Goal: Transaction & Acquisition: Download file/media

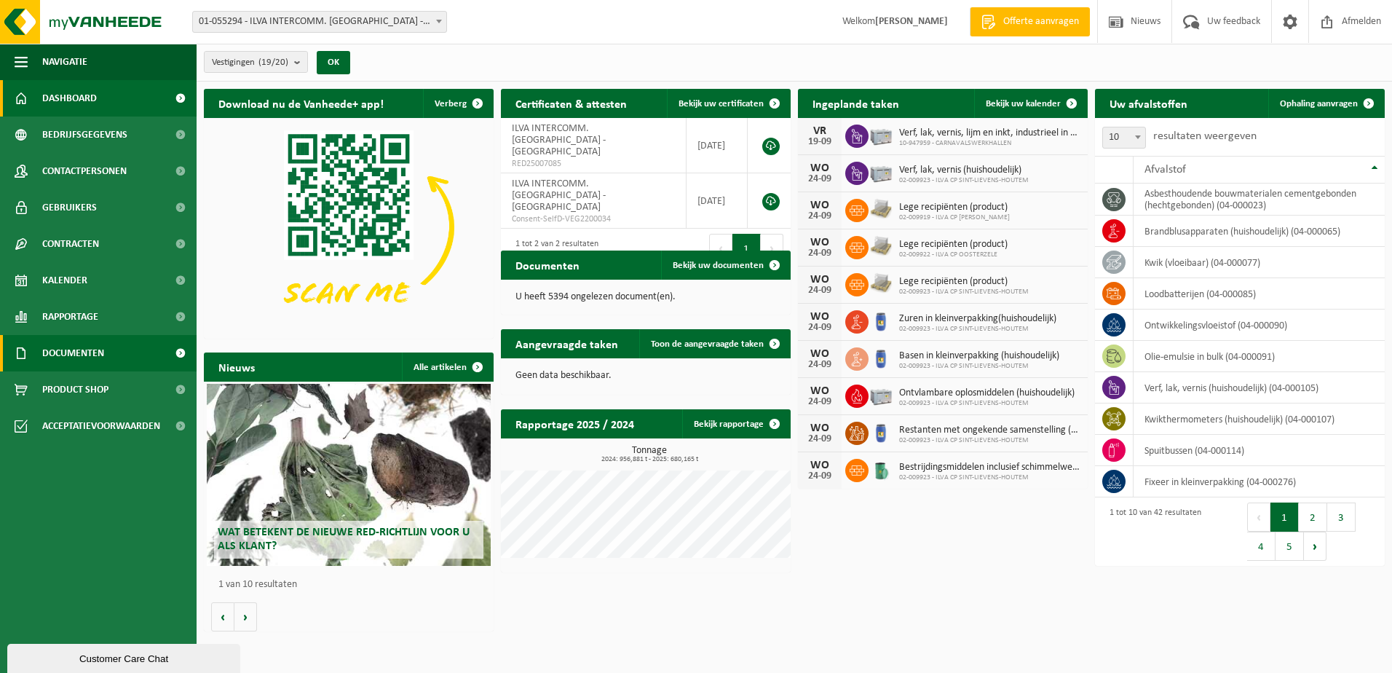
click at [85, 346] on span "Documenten" at bounding box center [73, 353] width 62 height 36
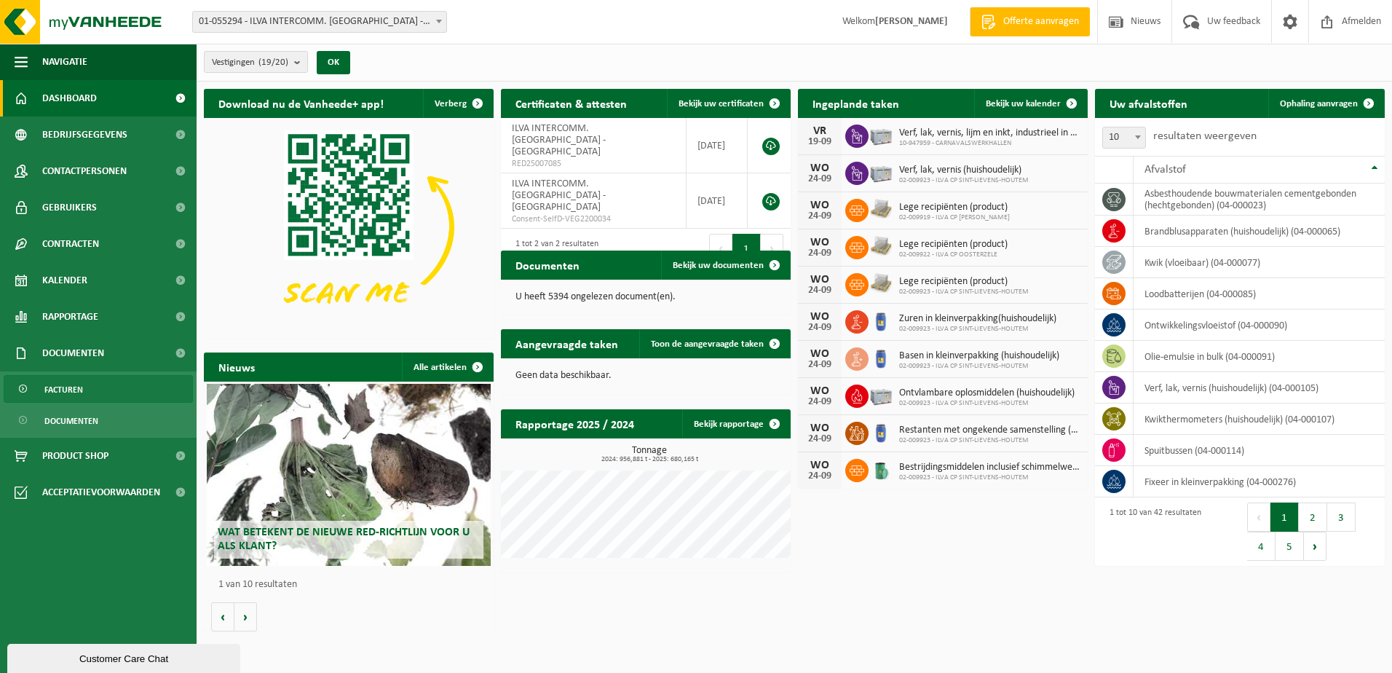
click at [74, 392] on span "Facturen" at bounding box center [63, 390] width 39 height 28
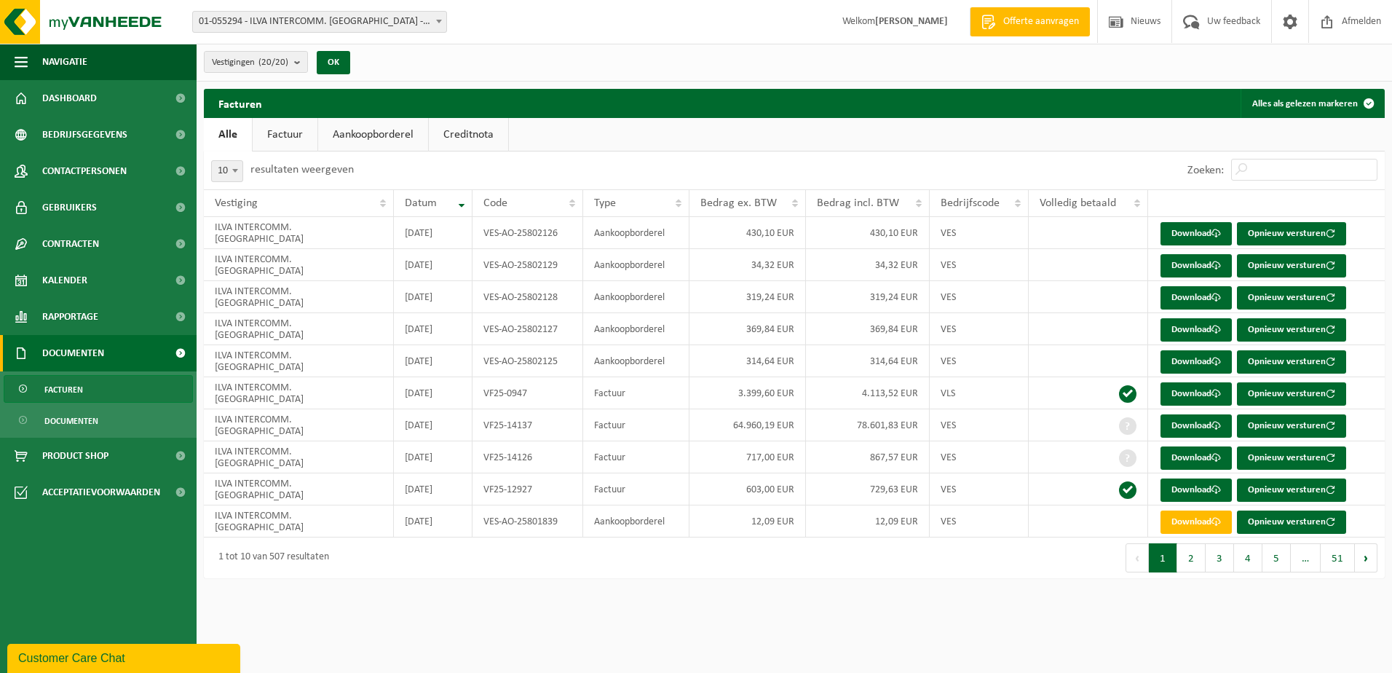
click at [384, 140] on link "Aankoopborderel" at bounding box center [373, 134] width 110 height 33
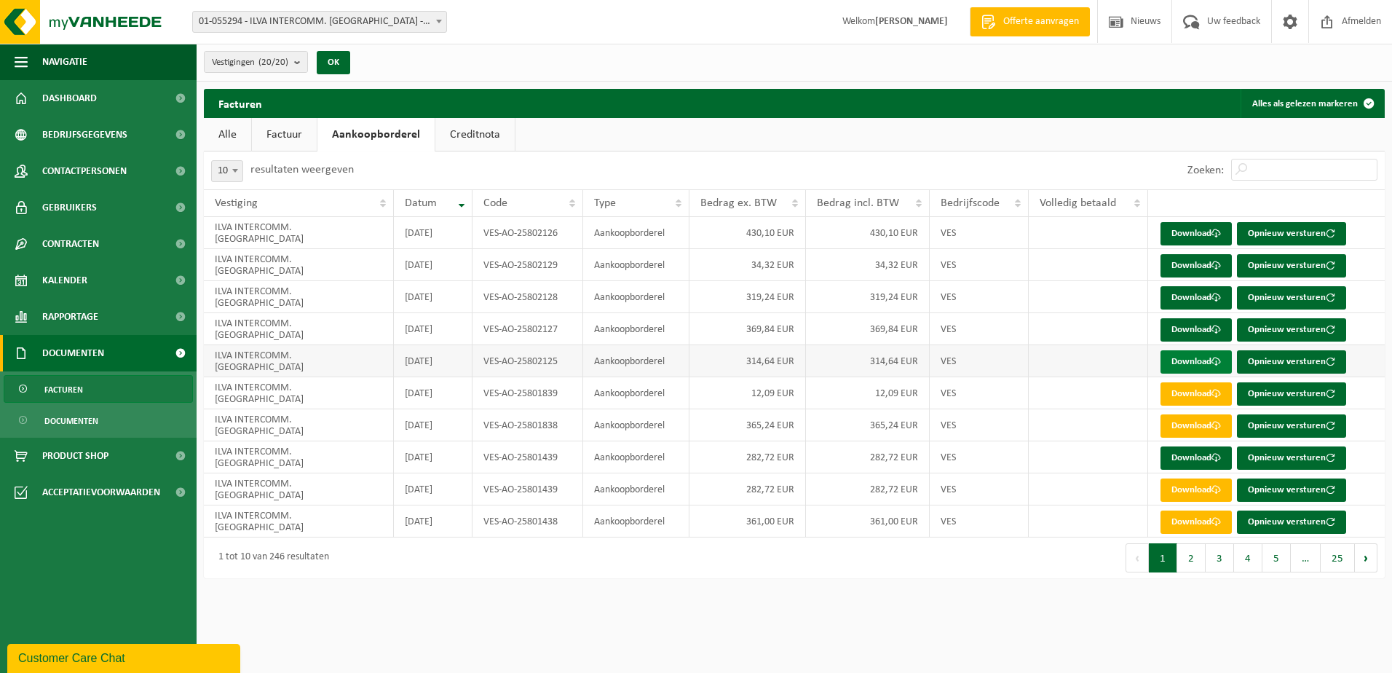
click at [1200, 362] on link "Download" at bounding box center [1195, 361] width 71 height 23
click at [1191, 228] on link "Download" at bounding box center [1195, 233] width 71 height 23
click at [1183, 329] on link "Download" at bounding box center [1195, 329] width 71 height 23
click at [1175, 295] on link "Download" at bounding box center [1195, 297] width 71 height 23
click at [1207, 262] on link "Download" at bounding box center [1195, 265] width 71 height 23
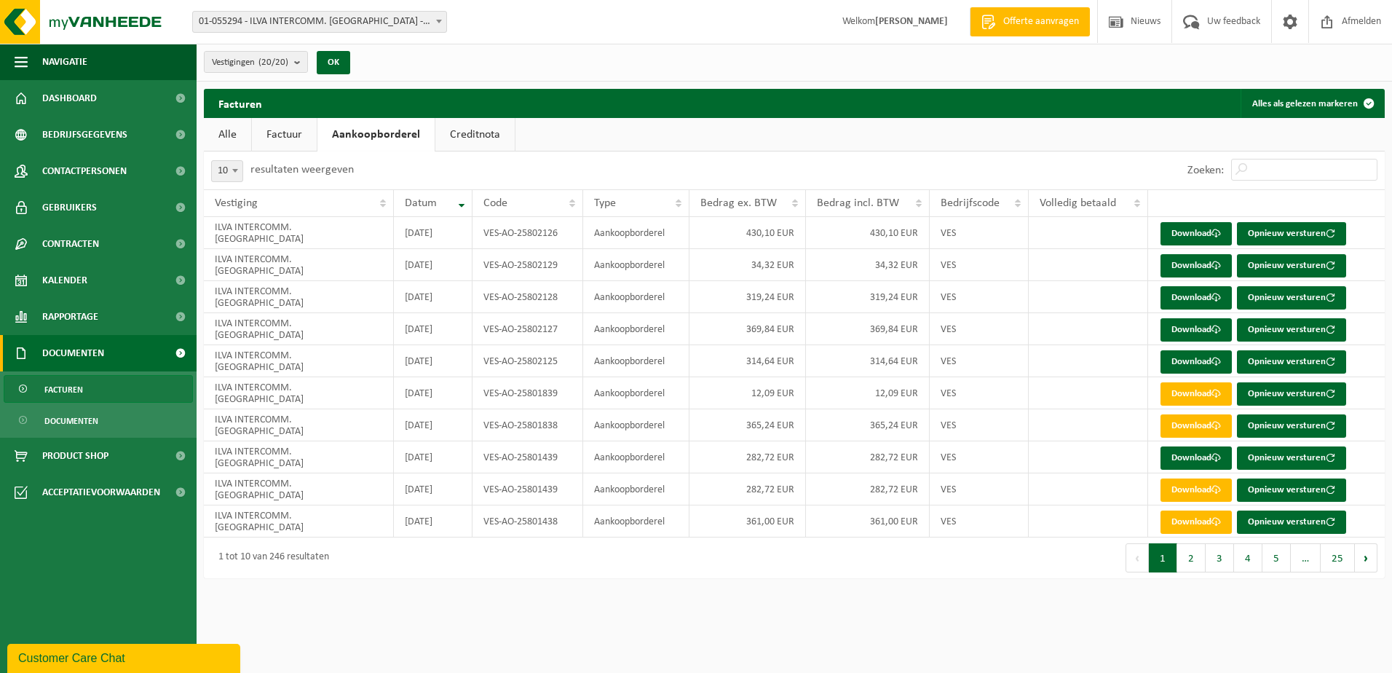
click at [76, 386] on span "Facturen" at bounding box center [63, 390] width 39 height 28
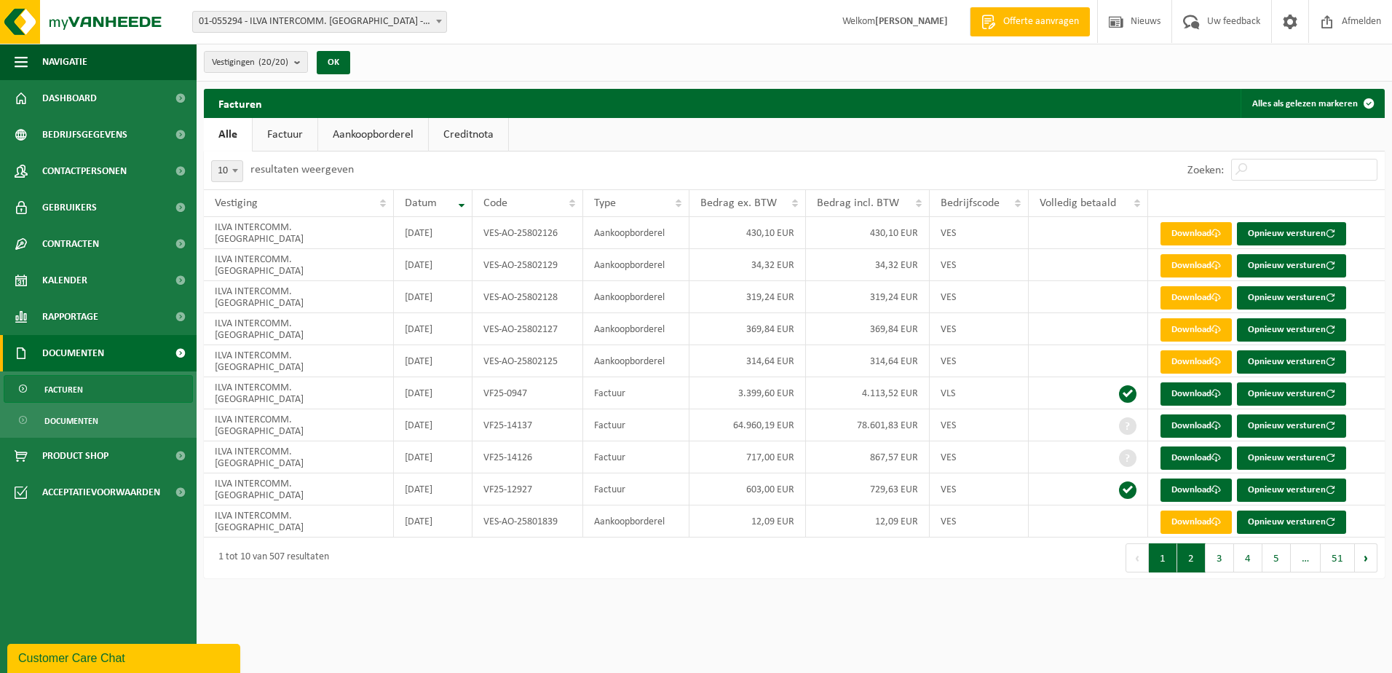
click at [1183, 558] on button "2" at bounding box center [1191, 557] width 28 height 29
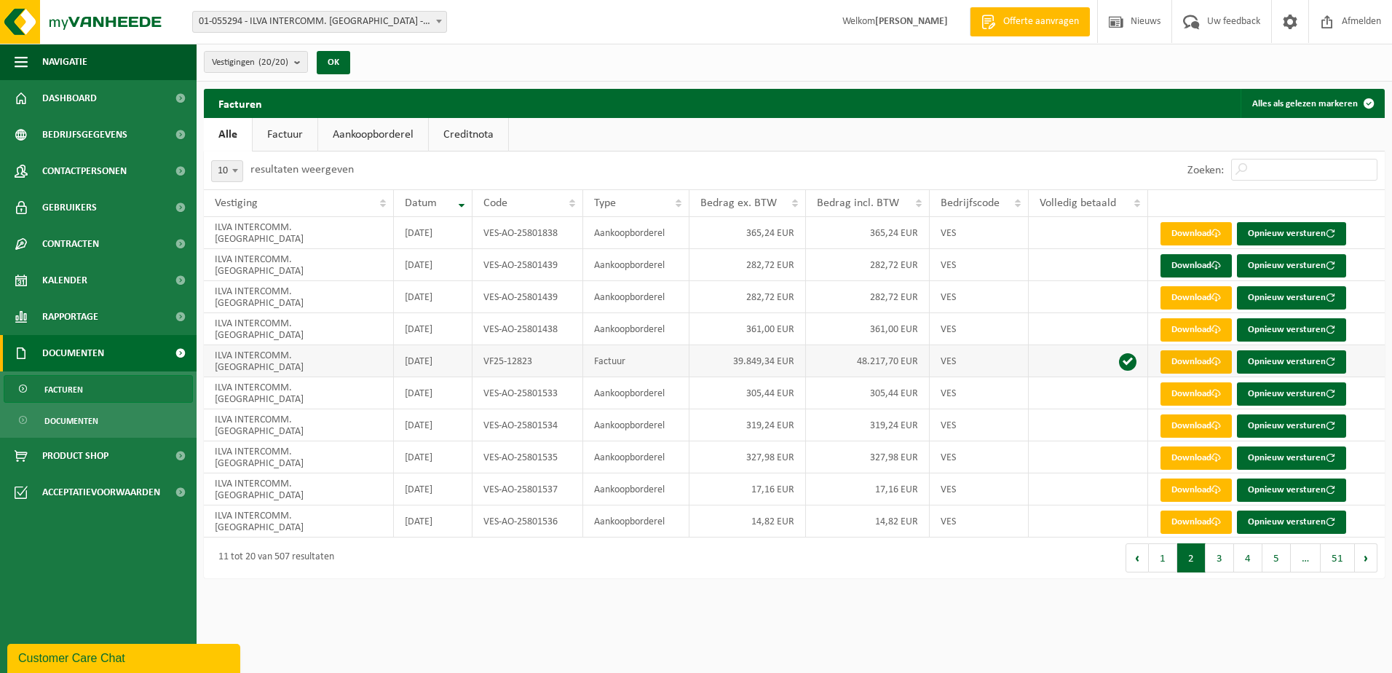
click at [1191, 362] on link "Download" at bounding box center [1195, 361] width 71 height 23
click at [1358, 15] on span "Afmelden" at bounding box center [1361, 21] width 47 height 43
